Goal: Transaction & Acquisition: Book appointment/travel/reservation

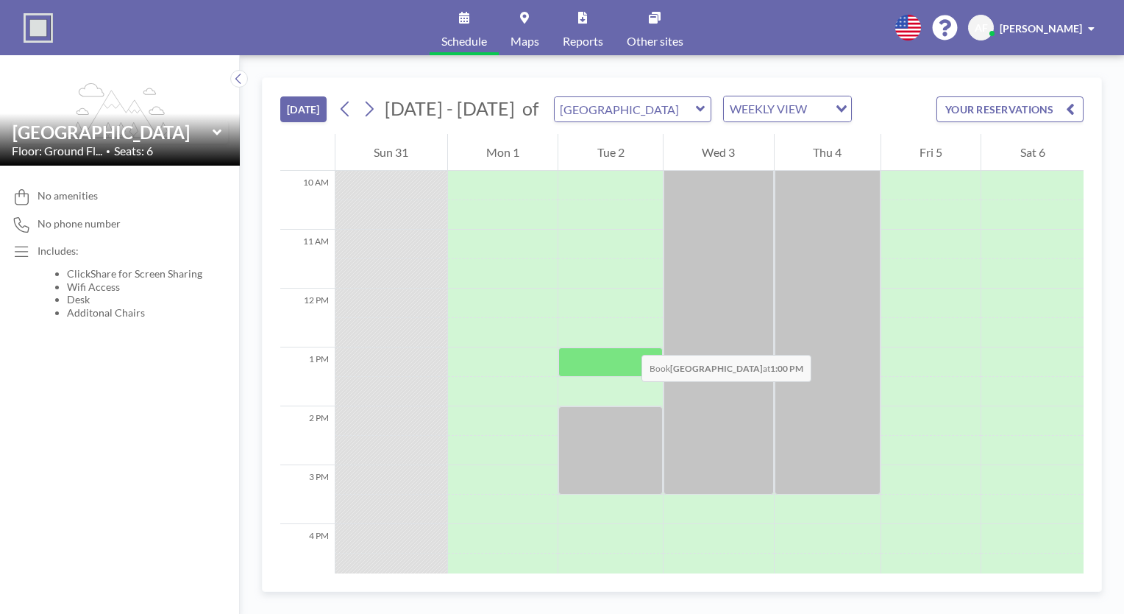
scroll to position [662, 0]
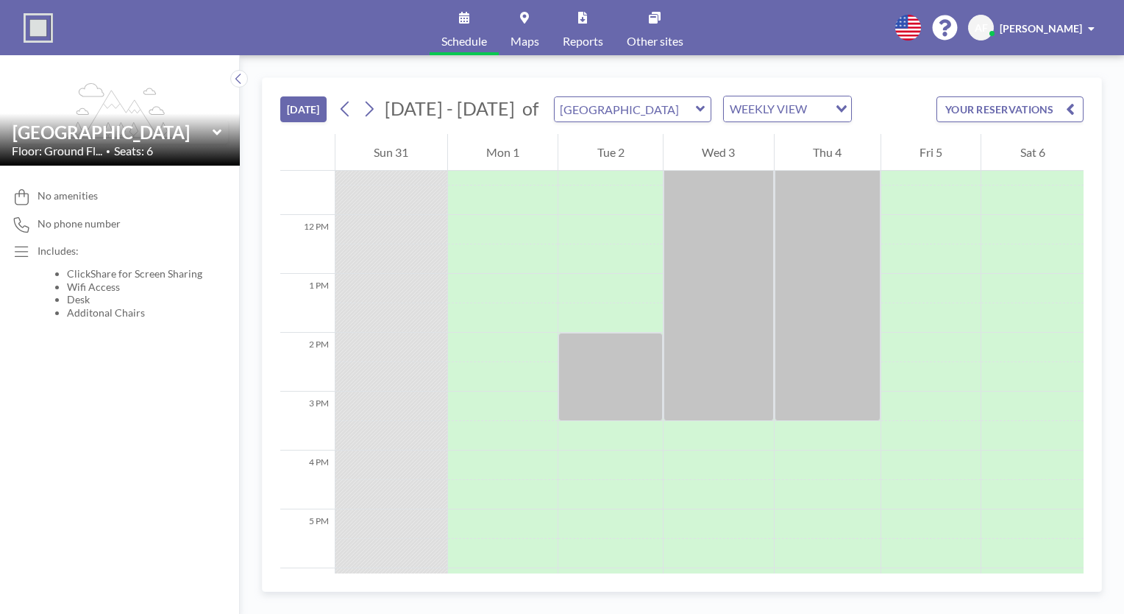
click at [696, 106] on icon at bounding box center [701, 109] width 10 height 15
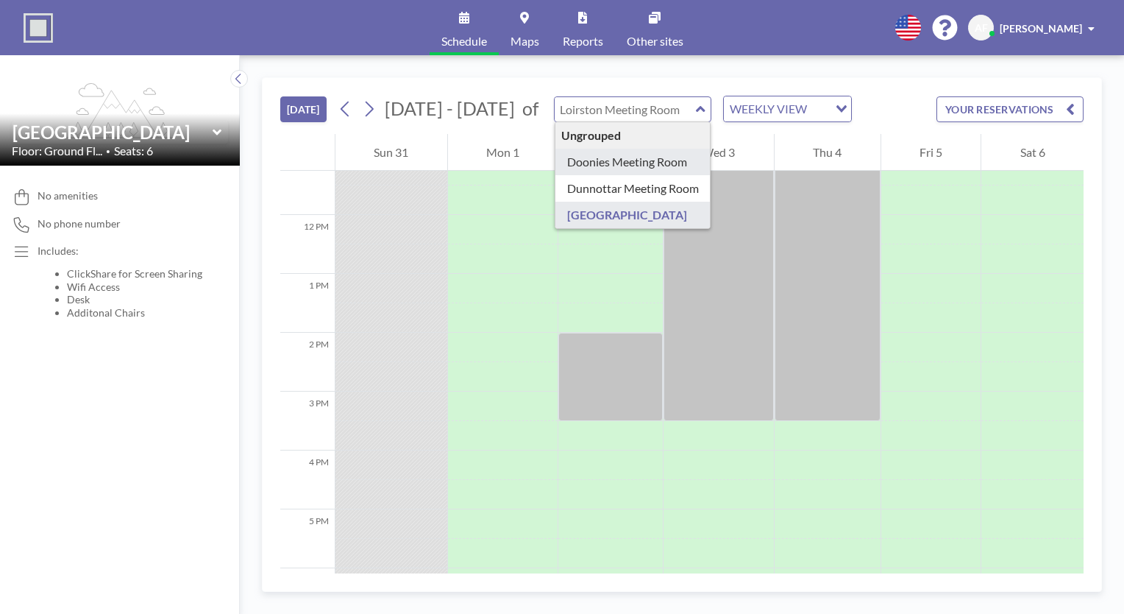
type input "Doonies Meeting Room"
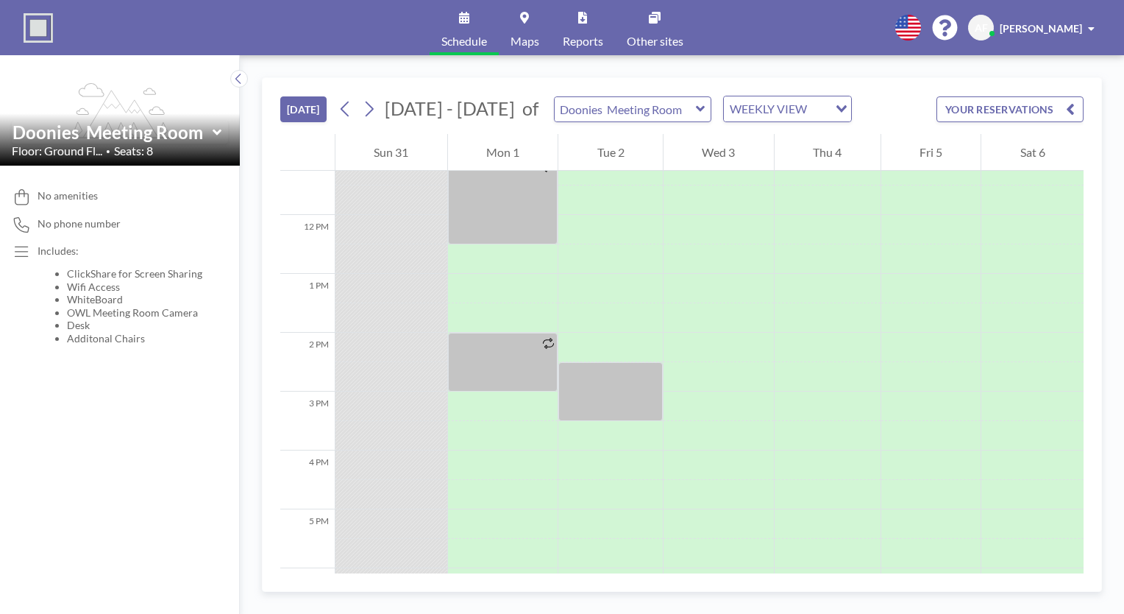
click at [696, 110] on icon at bounding box center [700, 109] width 9 height 6
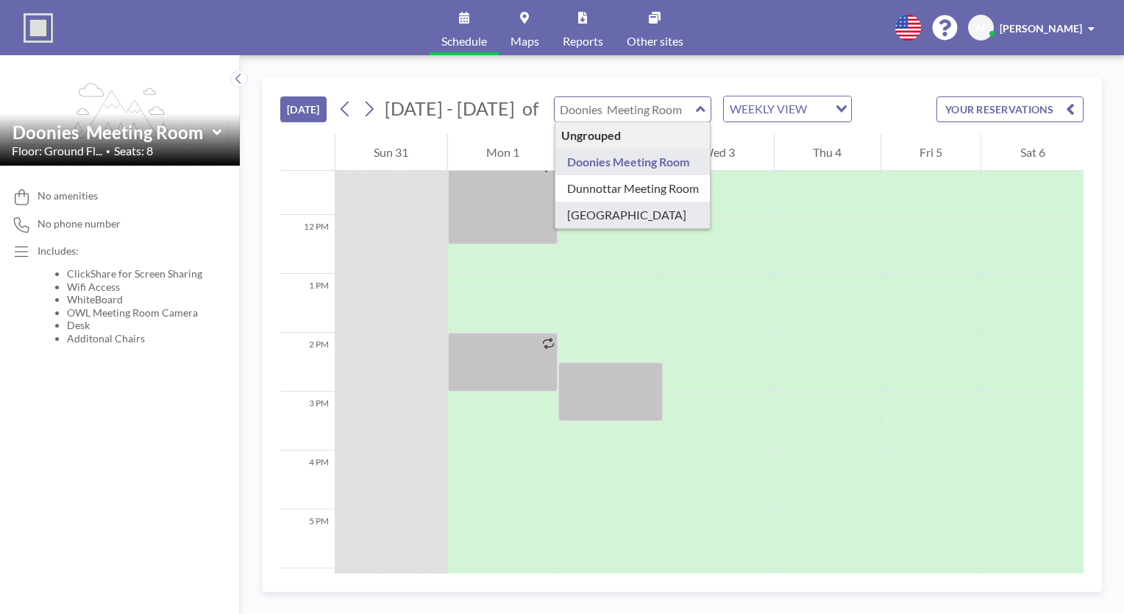
type input "[GEOGRAPHIC_DATA]"
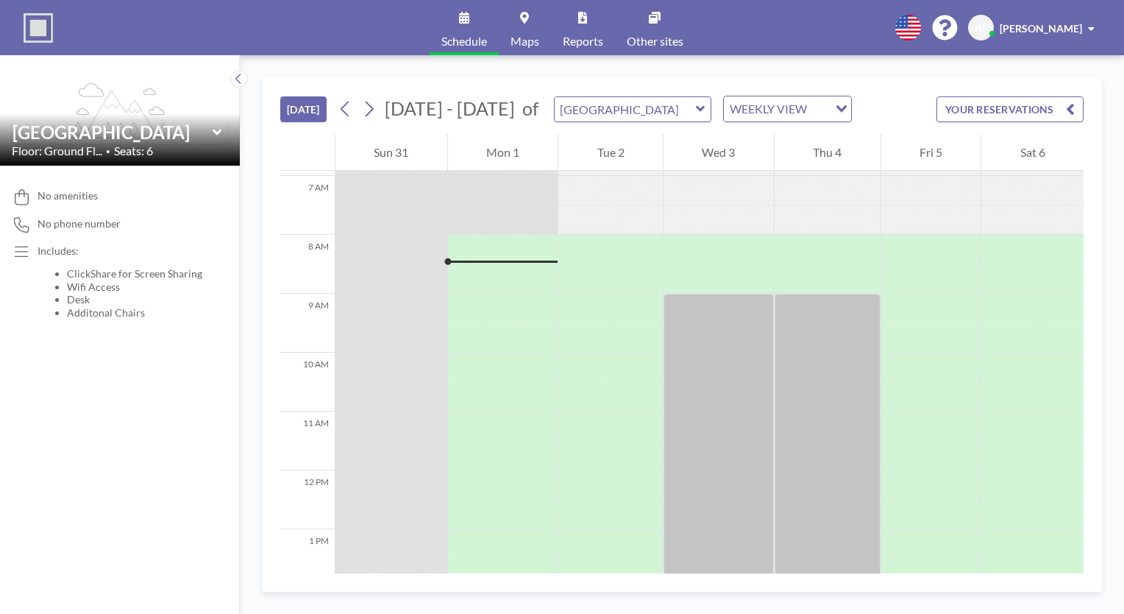
scroll to position [441, 0]
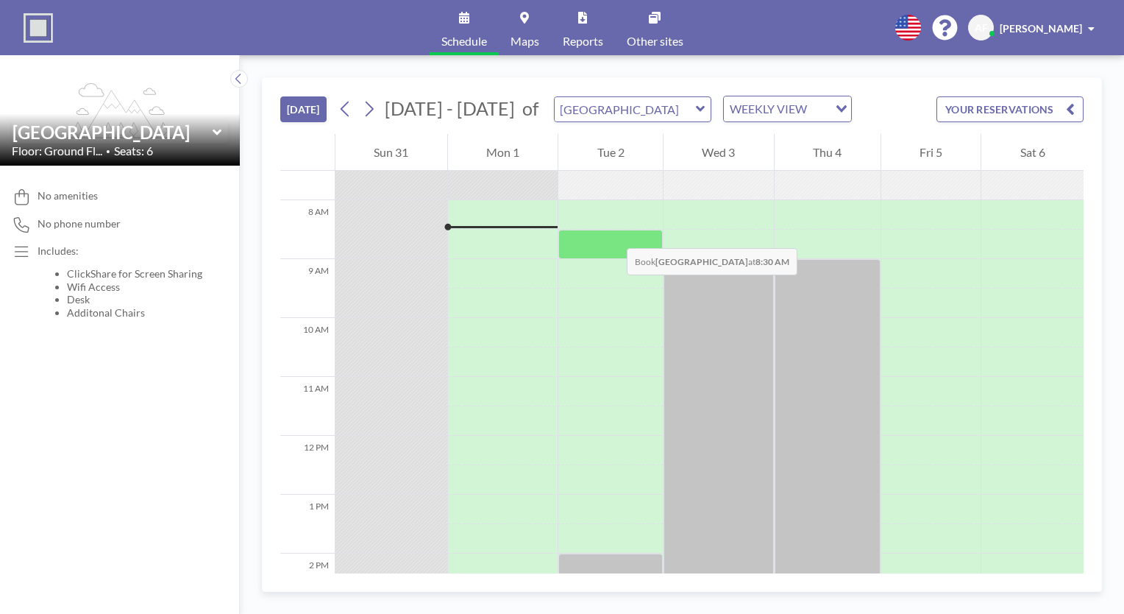
click at [612, 233] on div at bounding box center [610, 244] width 104 height 29
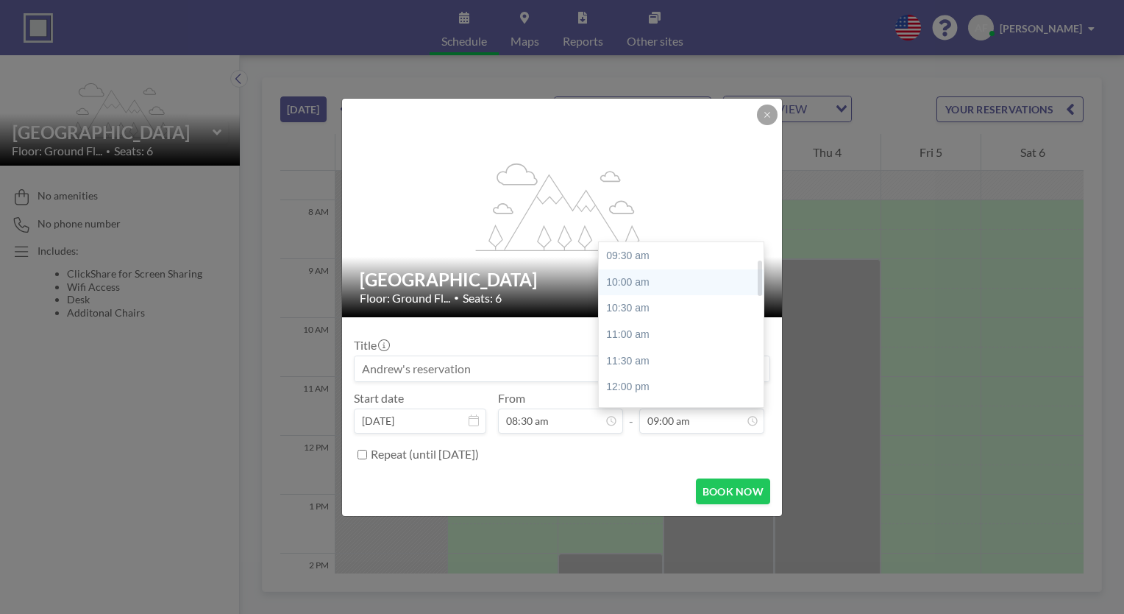
scroll to position [81, 0]
click at [762, 284] on div "08:00 am 08:30 am 09:00 am 09:30 am 10:00 am 10:30 am 11:00 am 11:30 am 12:00 p…" at bounding box center [681, 324] width 165 height 165
click at [730, 357] on div "11:30 am" at bounding box center [685, 357] width 172 height 26
type input "11:30 am"
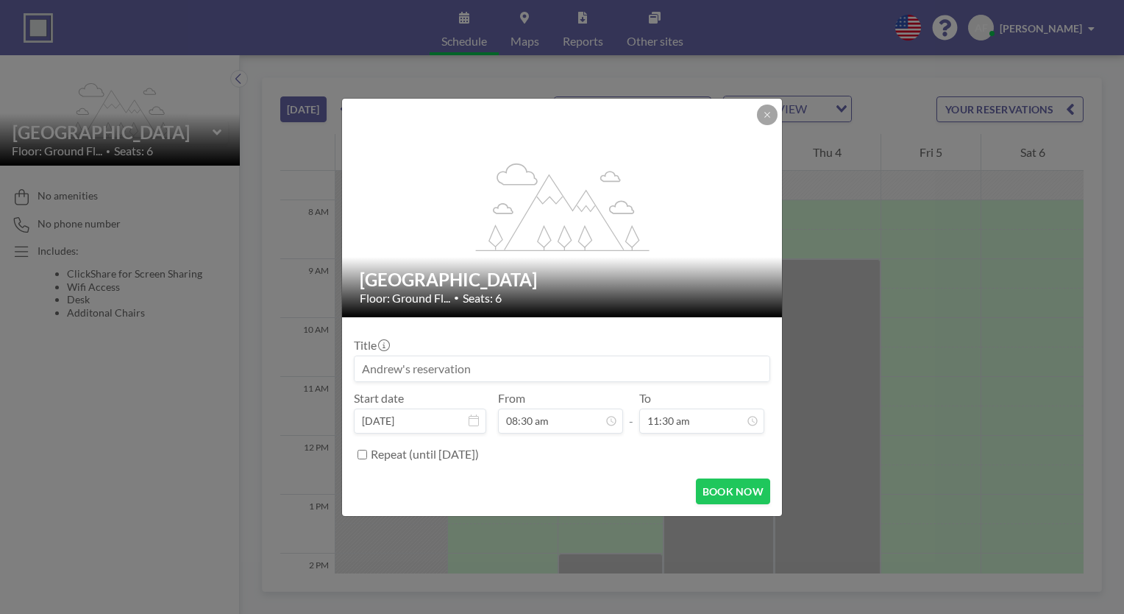
scroll to position [182, 0]
click at [732, 494] on button "BOOK NOW" at bounding box center [733, 491] width 74 height 26
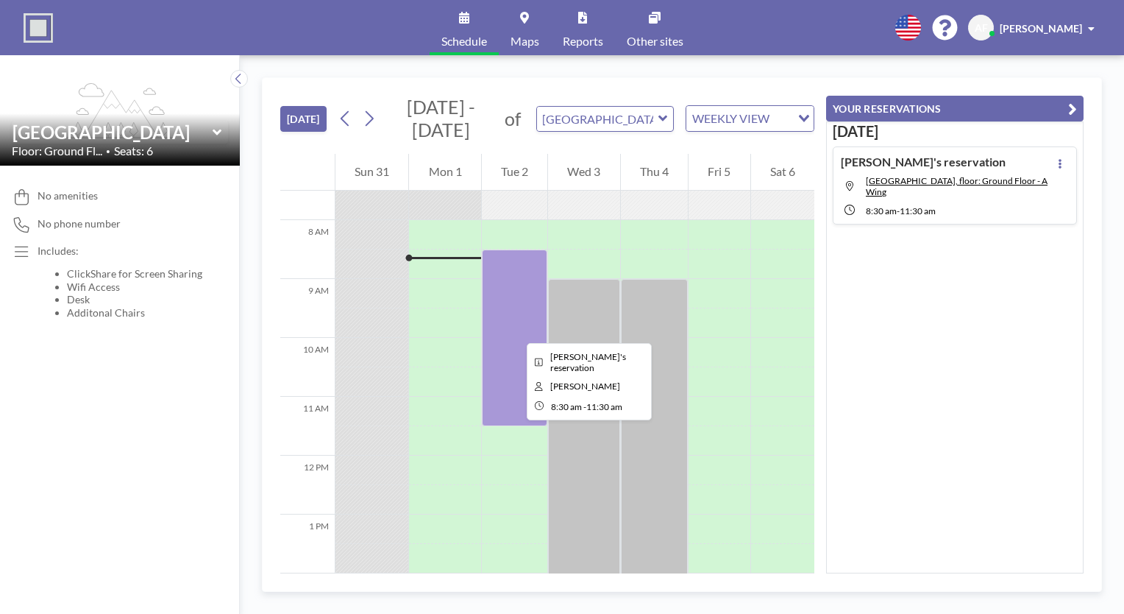
click at [515, 330] on div at bounding box center [514, 337] width 65 height 177
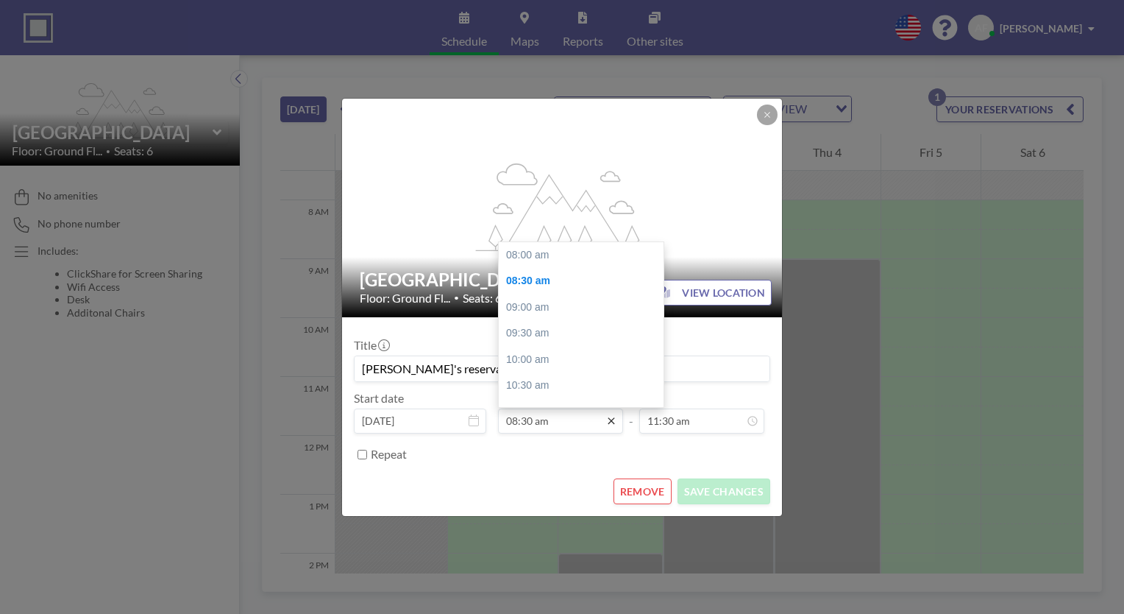
scroll to position [26, 0]
click at [533, 284] on div "09:00 am" at bounding box center [585, 281] width 172 height 26
type input "09:00 am"
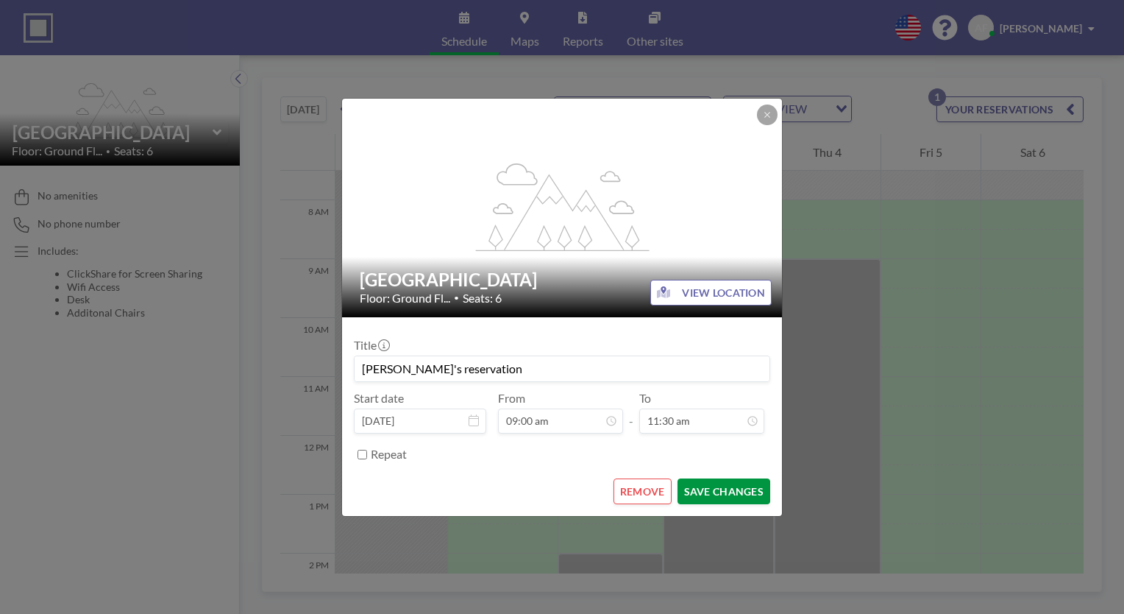
click at [709, 490] on button "SAVE CHANGES" at bounding box center [724, 491] width 93 height 26
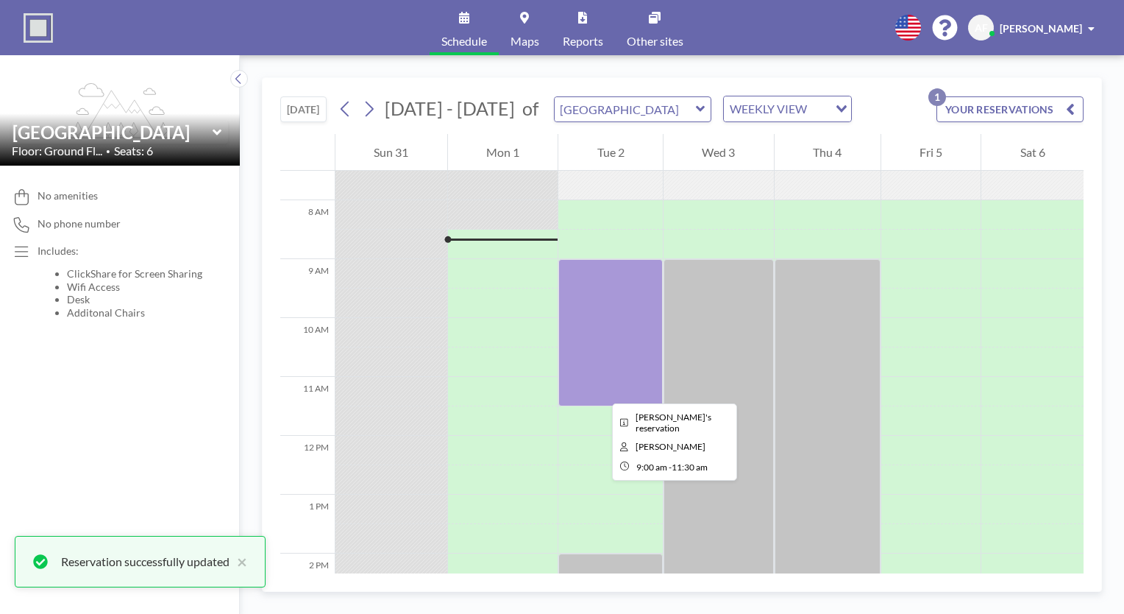
click at [600, 390] on div at bounding box center [610, 332] width 104 height 147
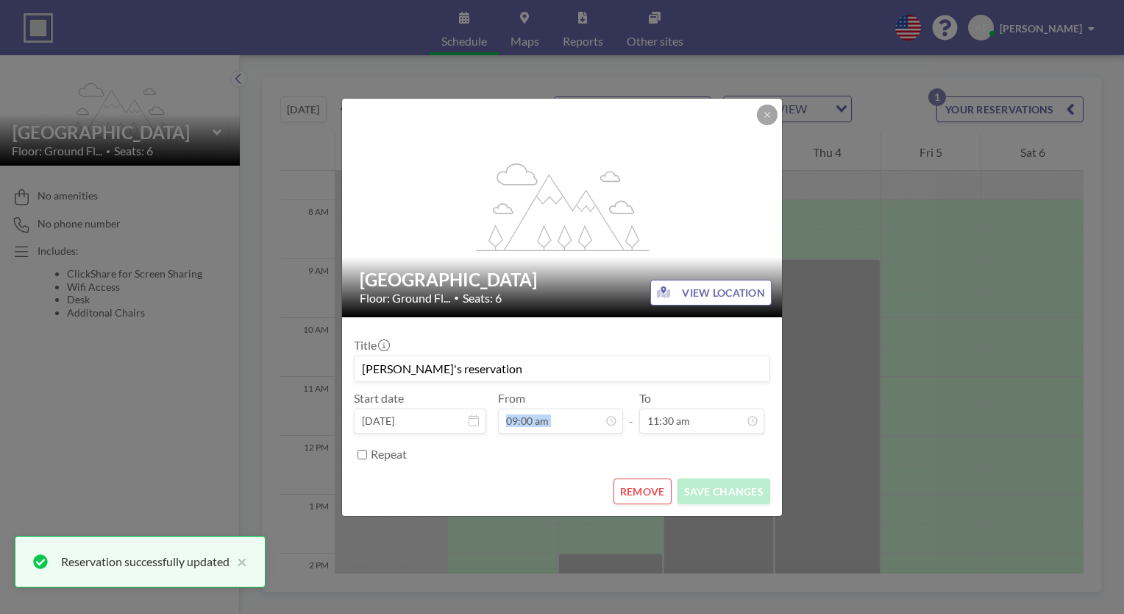
click at [600, 391] on div "From 09:00 am" at bounding box center [560, 412] width 125 height 43
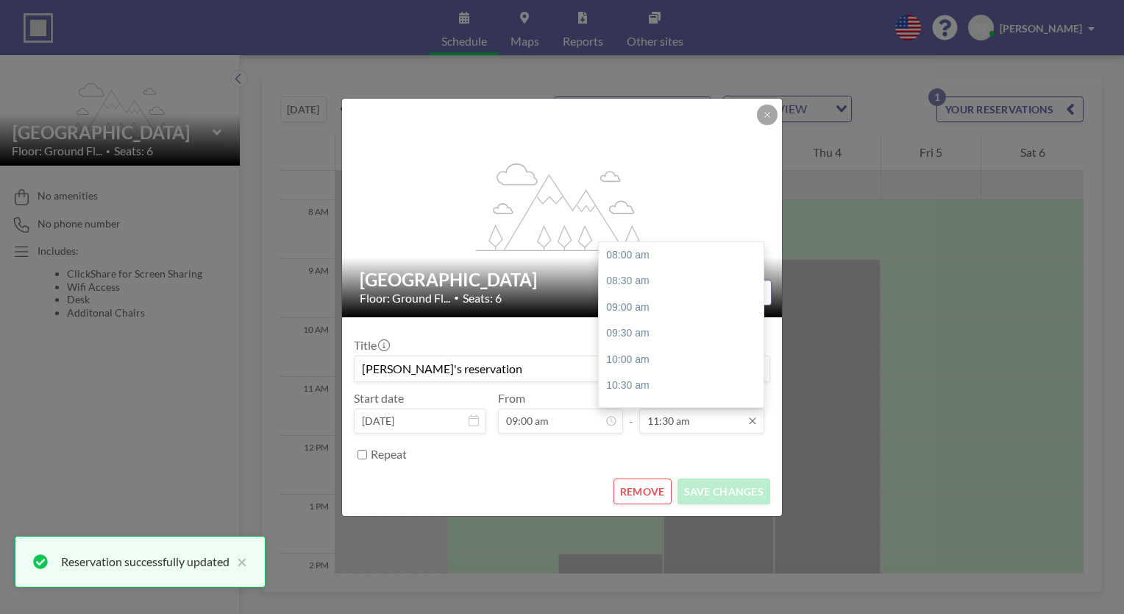
drag, startPoint x: 600, startPoint y: 390, endPoint x: 730, endPoint y: 419, distance: 132.8
click at [730, 419] on input "11:30 am" at bounding box center [701, 420] width 125 height 25
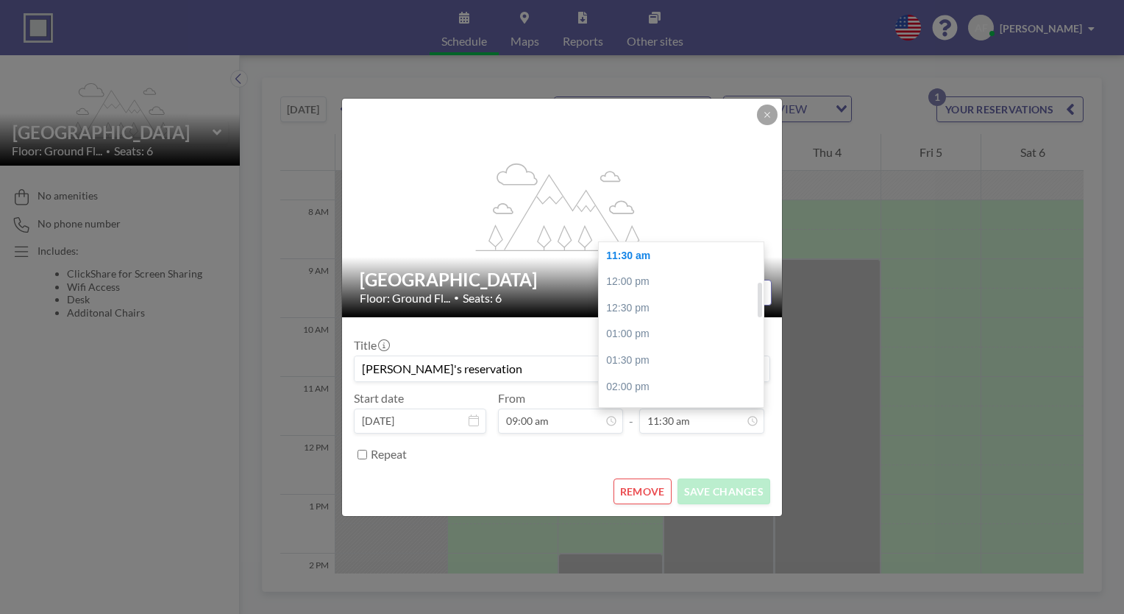
click at [758, 306] on div at bounding box center [760, 300] width 4 height 35
click at [674, 255] on div "11:30 am" at bounding box center [685, 256] width 172 height 26
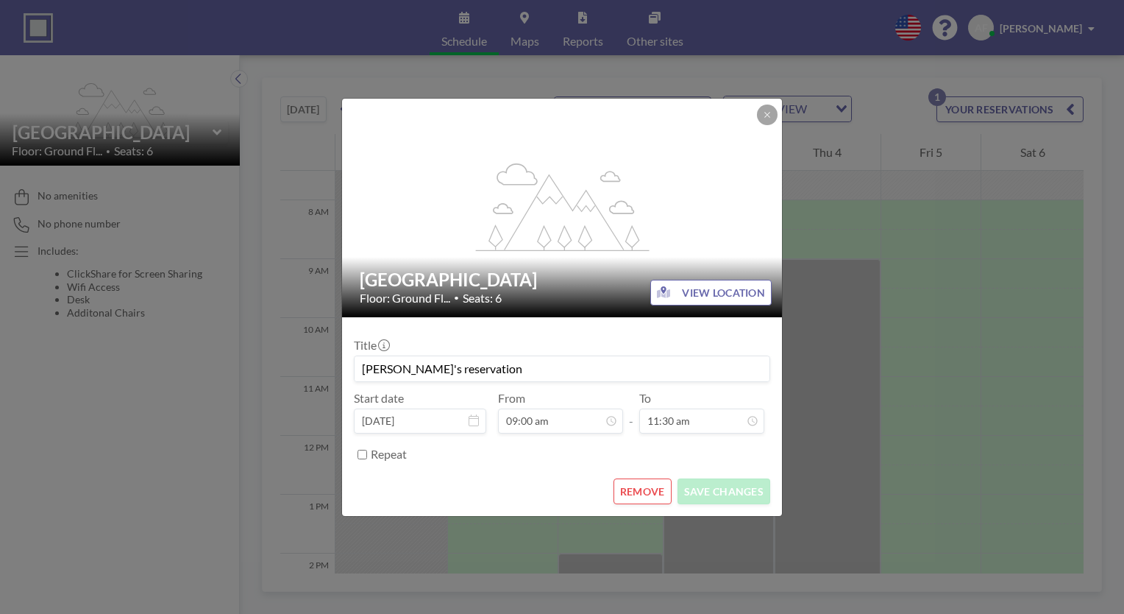
click at [709, 457] on div "Repeat" at bounding box center [571, 454] width 400 height 24
click at [763, 117] on icon at bounding box center [767, 114] width 9 height 9
